Goal: Task Accomplishment & Management: Manage account settings

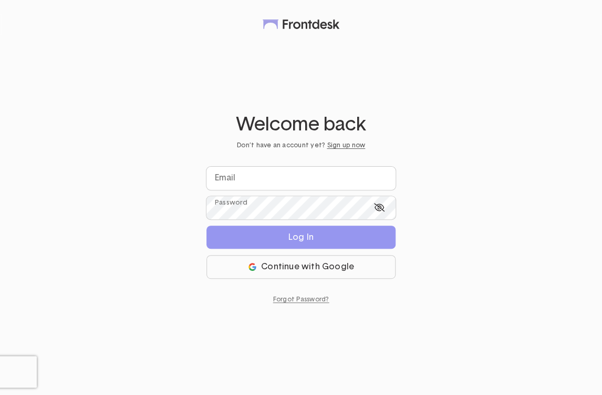
type input "**********"
click at [290, 245] on button "Log In" at bounding box center [301, 236] width 189 height 23
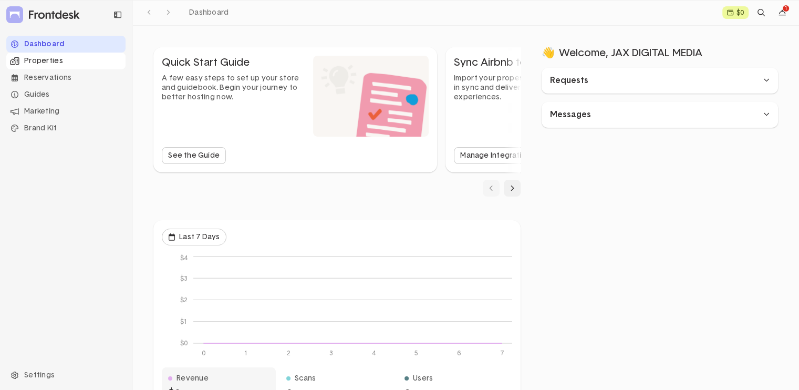
click at [71, 55] on div "Properties" at bounding box center [65, 61] width 119 height 17
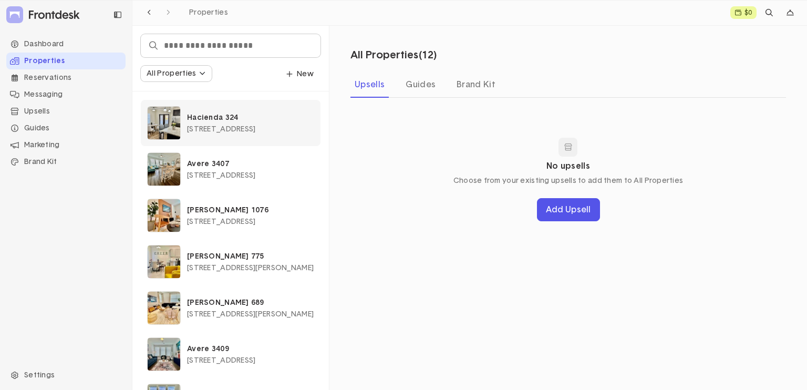
click at [266, 118] on p "Hacienda 324" at bounding box center [250, 117] width 127 height 9
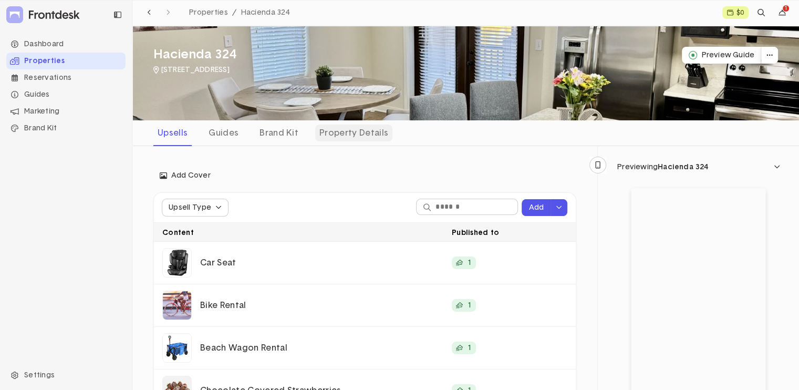
click at [333, 131] on div "Property Details" at bounding box center [353, 133] width 77 height 17
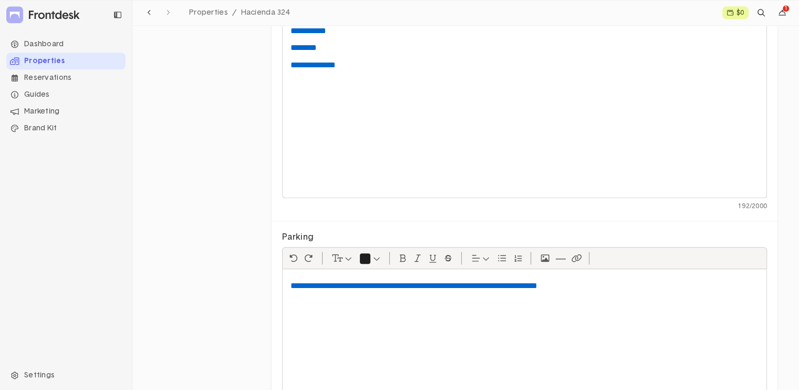
scroll to position [625, 0]
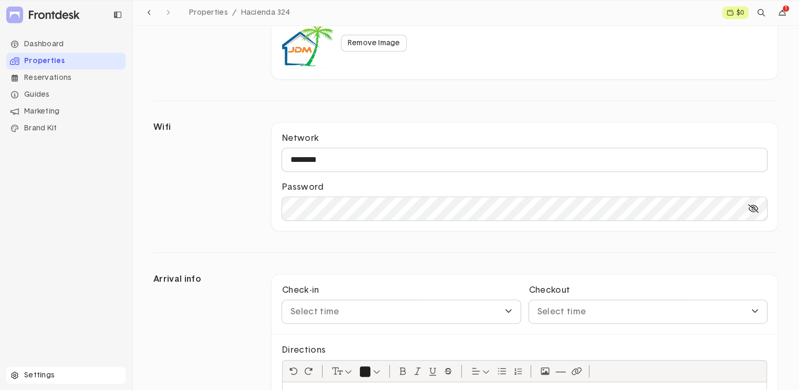
click at [40, 373] on div "Settings" at bounding box center [65, 375] width 119 height 17
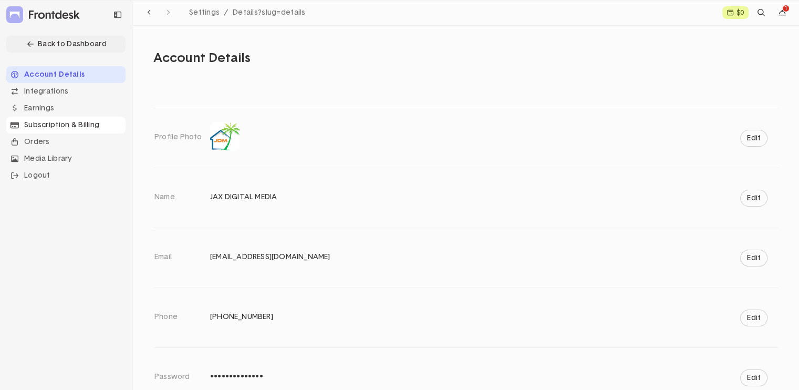
click at [95, 123] on div "Subscription & Billing" at bounding box center [65, 125] width 119 height 17
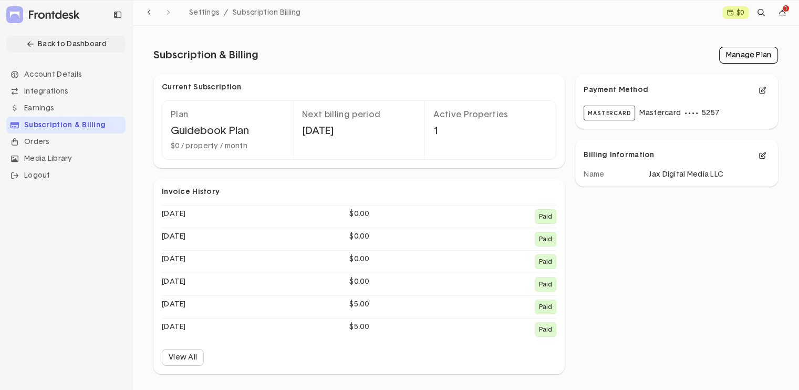
click at [593, 57] on link "Manage Plan" at bounding box center [748, 55] width 59 height 17
click at [68, 43] on div "Back to Dashboard" at bounding box center [65, 44] width 119 height 17
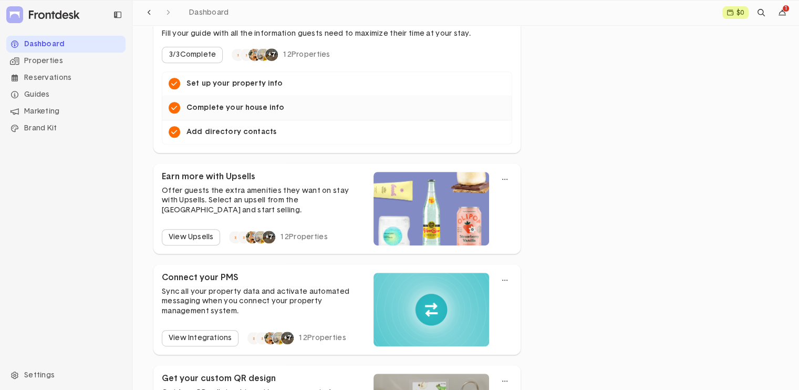
scroll to position [525, 0]
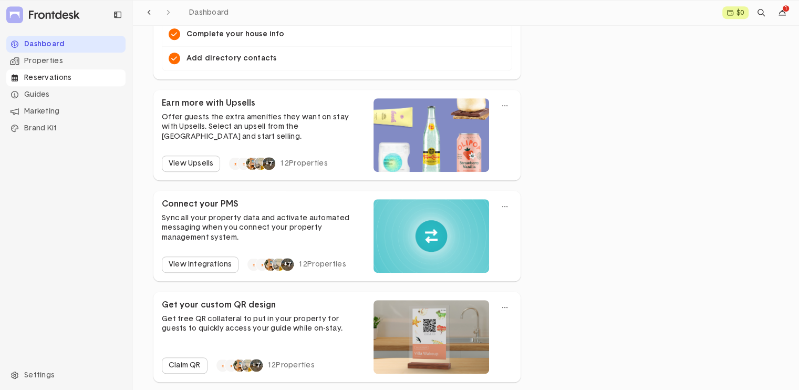
click at [68, 79] on div "Reservations" at bounding box center [65, 77] width 119 height 17
click at [69, 63] on div "Properties" at bounding box center [65, 61] width 119 height 17
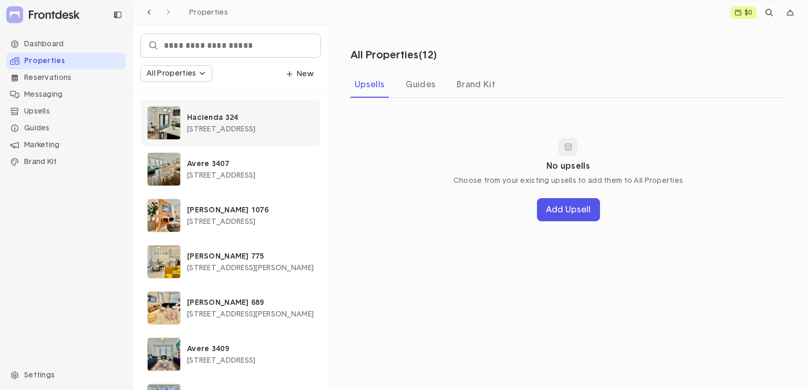
click at [276, 109] on div "Hacienda 324 [STREET_ADDRESS]" at bounding box center [231, 123] width 180 height 46
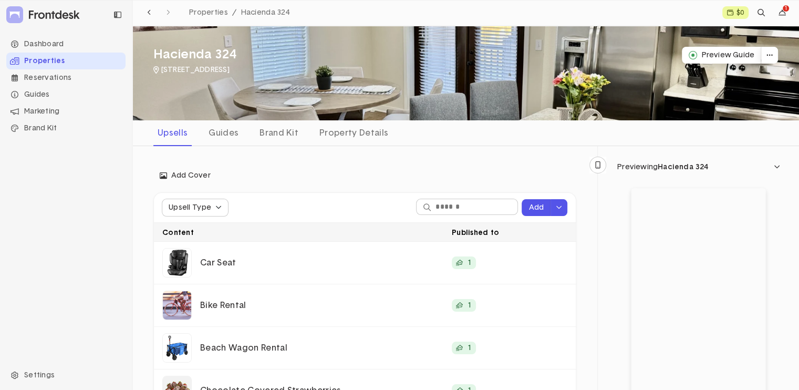
click at [199, 125] on div "Upsells Guides Brand Kit Property Details" at bounding box center [465, 133] width 667 height 26
click at [343, 133] on div "Property Details" at bounding box center [353, 133] width 77 height 17
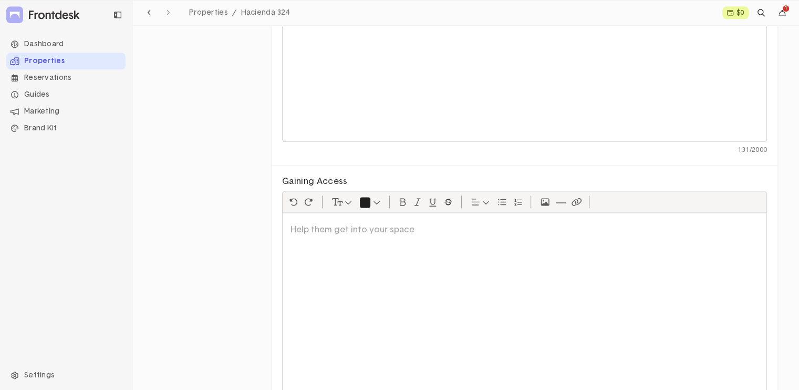
scroll to position [1360, 0]
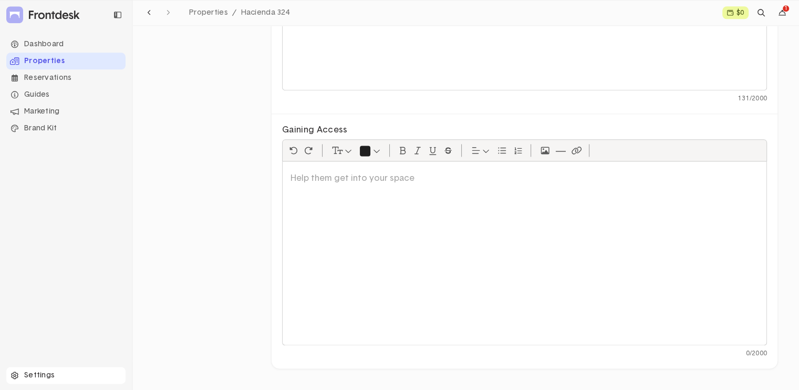
click at [42, 377] on div "Settings" at bounding box center [65, 375] width 119 height 17
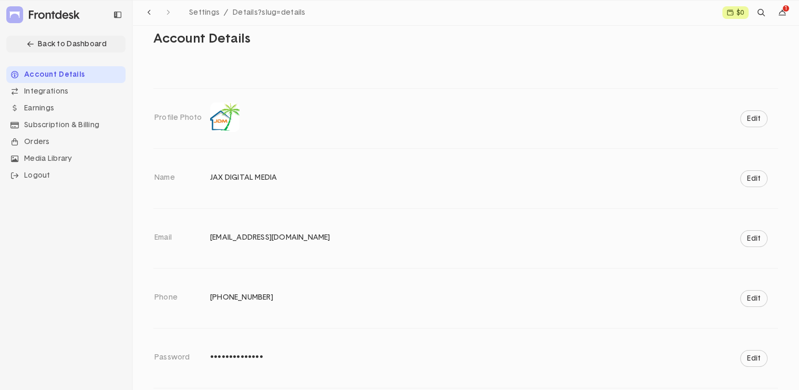
scroll to position [53, 0]
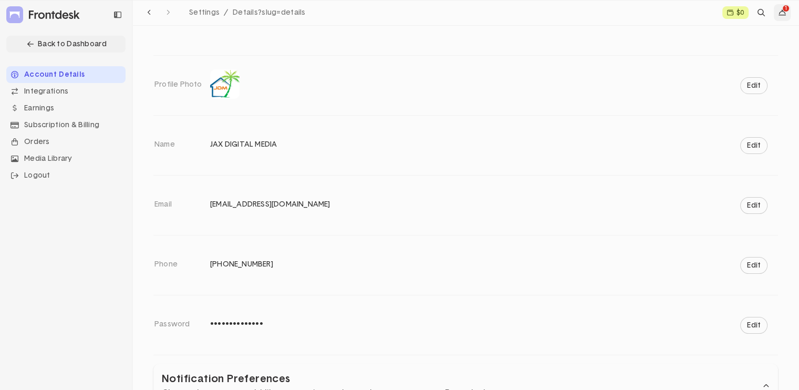
click at [785, 17] on button "dropdown trigger" at bounding box center [782, 12] width 17 height 17
click at [71, 120] on div "Subscription & Billing" at bounding box center [65, 125] width 119 height 17
